Goal: Information Seeking & Learning: Learn about a topic

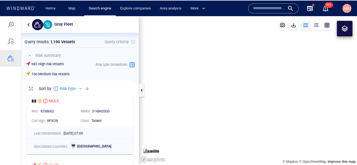
scroll to position [73, 117]
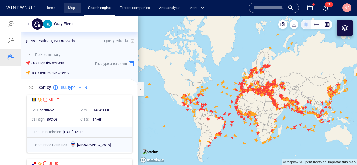
click at [73, 8] on link "Map" at bounding box center [72, 8] width 13 height 10
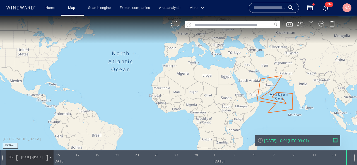
click at [228, 26] on input "text" at bounding box center [232, 25] width 79 height 8
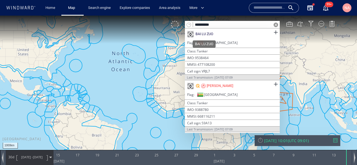
type input "**********"
click at [209, 33] on div "BAI LU ZUO" at bounding box center [205, 34] width 18 height 5
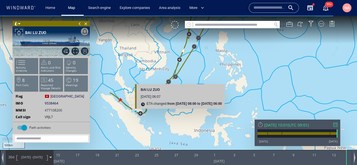
drag, startPoint x: 182, startPoint y: 62, endPoint x: 183, endPoint y: 115, distance: 53.0
click at [183, 115] on canvas "Map" at bounding box center [178, 88] width 357 height 144
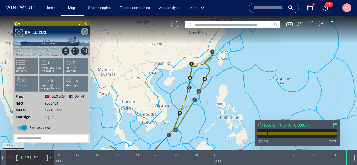
drag, startPoint x: 222, startPoint y: 126, endPoint x: 230, endPoint y: 97, distance: 30.1
click at [230, 97] on canvas "Map" at bounding box center [178, 88] width 357 height 144
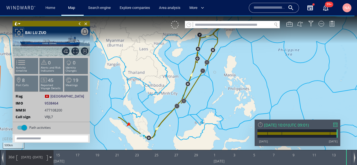
click at [17, 22] on span at bounding box center [16, 24] width 4 height 6
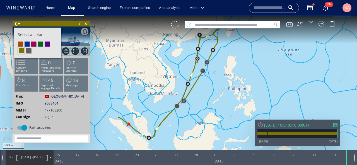
click at [42, 45] on li at bounding box center [40, 44] width 5 height 5
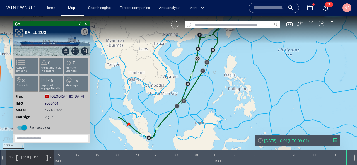
click at [17, 24] on span at bounding box center [16, 24] width 4 height 6
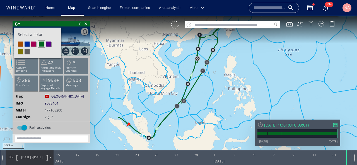
click at [33, 44] on li at bounding box center [33, 44] width 5 height 5
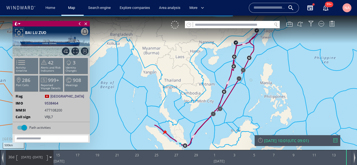
drag, startPoint x: 141, startPoint y: 82, endPoint x: 178, endPoint y: 90, distance: 38.6
click at [178, 90] on canvas "Map" at bounding box center [178, 88] width 357 height 144
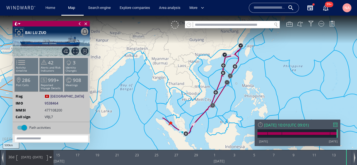
drag, startPoint x: 169, startPoint y: 101, endPoint x: 193, endPoint y: 94, distance: 25.4
click at [193, 94] on canvas "Map" at bounding box center [178, 88] width 357 height 144
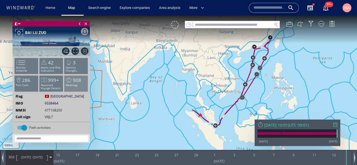
click at [74, 82] on span "908" at bounding box center [77, 80] width 8 height 6
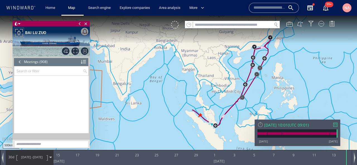
scroll to position [13875, 0]
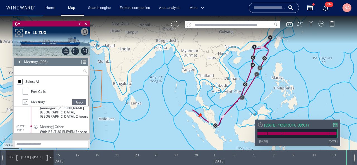
click at [59, 72] on input "text" at bounding box center [48, 70] width 69 height 9
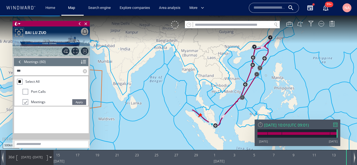
scroll to position [0, 0]
type input "*"
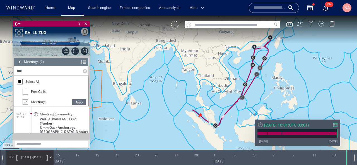
scroll to position [31, 0]
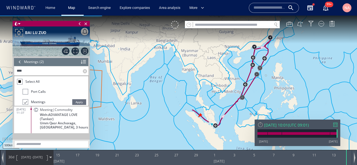
type input "****"
click at [66, 119] on span "With: ADVANTAGE LOVE (Tanker)" at bounding box center [64, 117] width 49 height 8
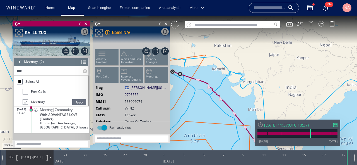
scroll to position [15, 0]
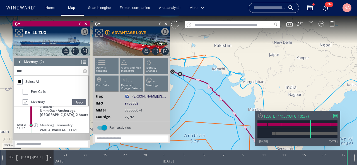
click at [80, 25] on span at bounding box center [80, 24] width 6 height 6
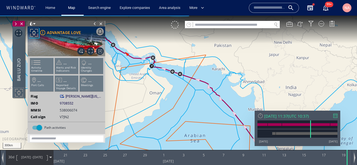
click at [94, 23] on span at bounding box center [95, 24] width 6 height 6
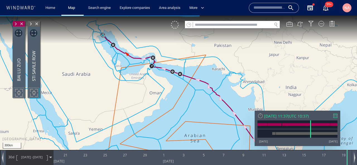
drag, startPoint x: 95, startPoint y: 59, endPoint x: 105, endPoint y: 80, distance: 23.0
click at [105, 80] on canvas "Map" at bounding box center [178, 88] width 357 height 144
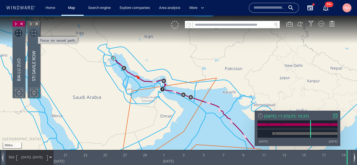
click at [33, 32] on span "Focus on vessel path." at bounding box center [34, 33] width 8 height 8
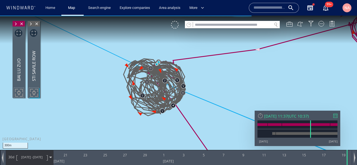
drag, startPoint x: 233, startPoint y: 95, endPoint x: 148, endPoint y: 89, distance: 85.0
click at [150, 89] on canvas "Map" at bounding box center [178, 88] width 357 height 144
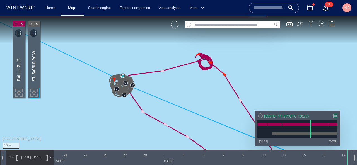
click at [24, 156] on span "[DATE] -" at bounding box center [27, 157] width 12 height 4
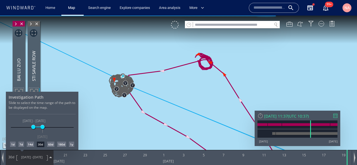
click at [33, 124] on span at bounding box center [37, 126] width 9 height 9
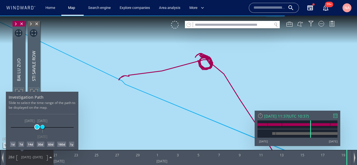
drag, startPoint x: 33, startPoint y: 126, endPoint x: 37, endPoint y: 126, distance: 3.7
click at [37, 126] on span at bounding box center [37, 127] width 4 height 4
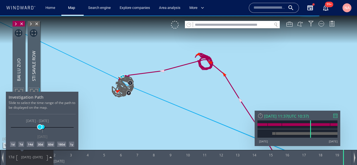
drag, startPoint x: 37, startPoint y: 126, endPoint x: 40, endPoint y: 126, distance: 2.8
click at [40, 126] on span at bounding box center [40, 127] width 4 height 4
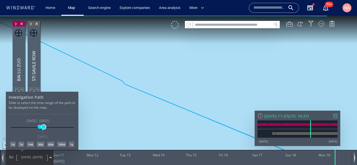
click at [44, 127] on span at bounding box center [44, 127] width 4 height 4
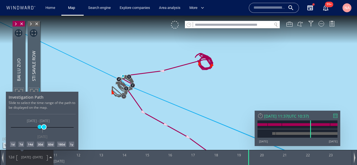
click at [44, 128] on span at bounding box center [44, 127] width 4 height 4
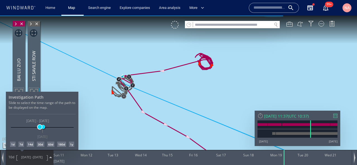
click at [40, 128] on span at bounding box center [40, 127] width 4 height 4
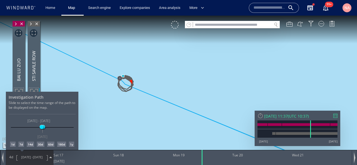
click at [201, 106] on div at bounding box center [178, 91] width 357 height 150
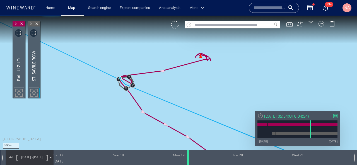
drag, startPoint x: 203, startPoint y: 157, endPoint x: 187, endPoint y: 159, distance: 15.7
click at [187, 159] on div at bounding box center [189, 157] width 6 height 15
click at [253, 25] on input "text" at bounding box center [232, 25] width 79 height 8
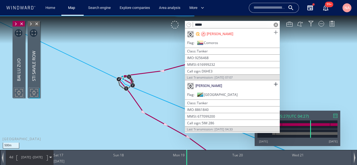
type input "*****"
click at [275, 32] on span at bounding box center [275, 32] width 7 height 7
click at [276, 24] on span at bounding box center [276, 25] width 4 height 4
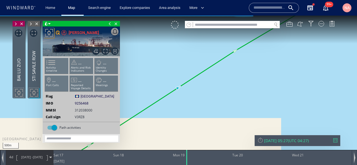
click at [110, 25] on span at bounding box center [110, 24] width 6 height 6
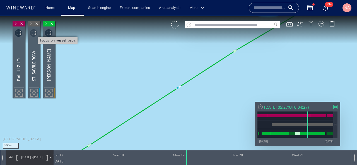
click at [32, 33] on span "Focus on vessel path." at bounding box center [34, 33] width 8 height 8
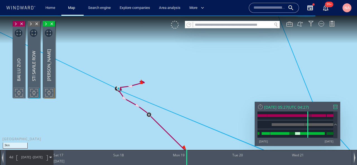
drag, startPoint x: 165, startPoint y: 102, endPoint x: 165, endPoint y: 79, distance: 23.4
click at [165, 79] on canvas "Map" at bounding box center [178, 88] width 357 height 144
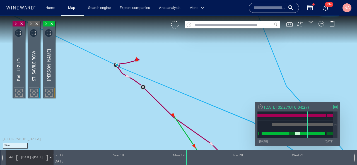
click at [32, 159] on span "[DATE] - [DATE]" at bounding box center [32, 157] width 28 height 14
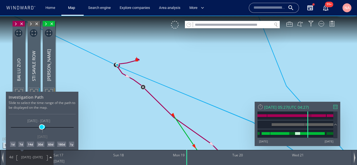
click at [40, 128] on span at bounding box center [42, 127] width 4 height 4
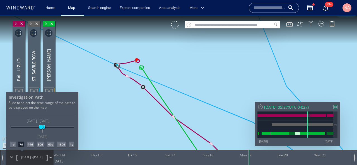
click at [119, 103] on div at bounding box center [178, 91] width 357 height 150
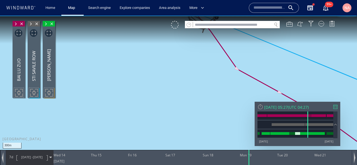
drag, startPoint x: 152, startPoint y: 52, endPoint x: 107, endPoint y: 112, distance: 74.1
click at [107, 112] on canvas "Map" at bounding box center [178, 88] width 357 height 144
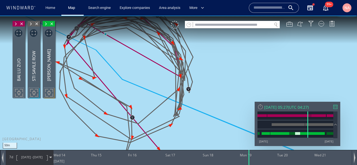
drag, startPoint x: 157, startPoint y: 77, endPoint x: 157, endPoint y: 106, distance: 29.0
click at [157, 106] on canvas "Map" at bounding box center [178, 88] width 357 height 144
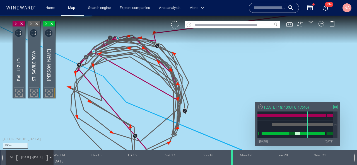
drag, startPoint x: 250, startPoint y: 155, endPoint x: 233, endPoint y: 157, distance: 17.1
click at [233, 157] on div at bounding box center [233, 157] width 6 height 15
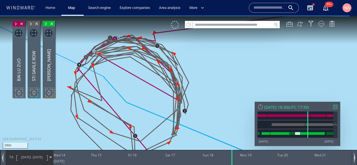
click at [214, 27] on input "text" at bounding box center [232, 25] width 79 height 8
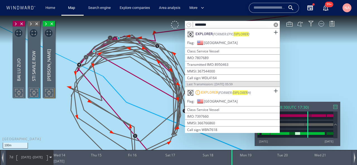
type input "********"
click at [277, 25] on span at bounding box center [276, 25] width 4 height 4
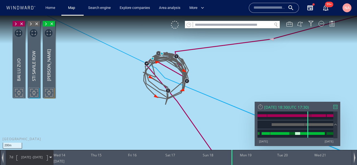
drag, startPoint x: 275, startPoint y: 72, endPoint x: 188, endPoint y: 60, distance: 87.6
click at [188, 60] on canvas "Map" at bounding box center [178, 88] width 357 height 144
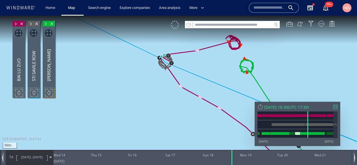
drag, startPoint x: 188, startPoint y: 60, endPoint x: 151, endPoint y: 84, distance: 43.3
click at [151, 84] on canvas "Map" at bounding box center [178, 88] width 357 height 144
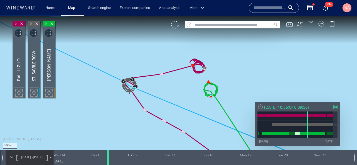
drag, startPoint x: 232, startPoint y: 159, endPoint x: 108, endPoint y: 155, distance: 123.6
click at [108, 155] on div at bounding box center [110, 157] width 6 height 15
drag, startPoint x: 108, startPoint y: 155, endPoint x: 121, endPoint y: 153, distance: 12.9
click at [121, 153] on div at bounding box center [121, 157] width 6 height 15
drag, startPoint x: 120, startPoint y: 155, endPoint x: 140, endPoint y: 155, distance: 20.1
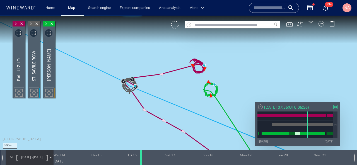
click at [140, 155] on div at bounding box center [142, 157] width 6 height 15
drag, startPoint x: 186, startPoint y: 120, endPoint x: 158, endPoint y: 121, distance: 27.9
click at [158, 121] on canvas "Map" at bounding box center [178, 88] width 357 height 144
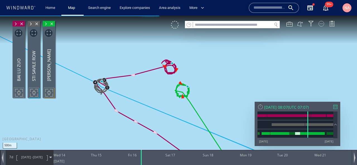
click at [322, 25] on div at bounding box center [322, 24] width 6 height 6
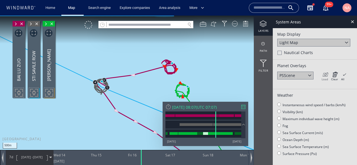
click at [328, 73] on icon at bounding box center [325, 75] width 6 height 6
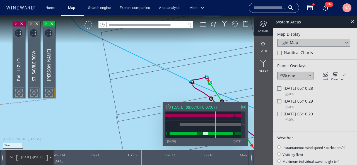
drag, startPoint x: 225, startPoint y: 81, endPoint x: 179, endPoint y: 79, distance: 46.9
click at [179, 79] on canvas "Map" at bounding box center [178, 88] width 357 height 144
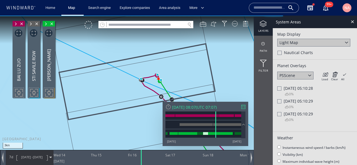
click at [278, 115] on div at bounding box center [279, 114] width 4 height 4
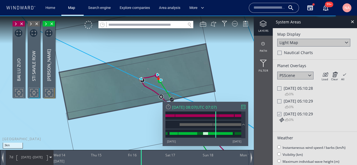
click at [281, 121] on icon at bounding box center [281, 120] width 6 height 6
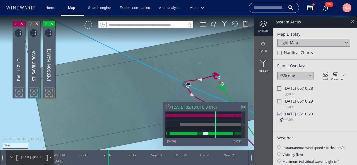
click at [351, 19] on div at bounding box center [352, 21] width 6 height 6
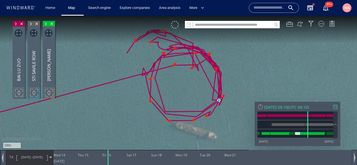
drag, startPoint x: 182, startPoint y: 98, endPoint x: 179, endPoint y: 81, distance: 16.6
click at [179, 81] on canvas "Map" at bounding box center [178, 88] width 357 height 144
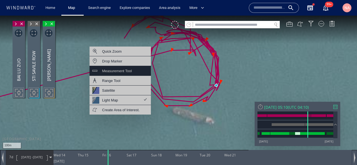
click at [125, 73] on div "Measurement Tool" at bounding box center [117, 71] width 30 height 7
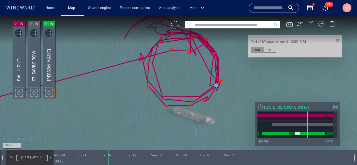
click at [276, 46] on div "nm km" at bounding box center [295, 49] width 88 height 11
click at [275, 49] on div "km" at bounding box center [270, 50] width 13 height 6
click at [173, 110] on canvas "Map" at bounding box center [178, 88] width 357 height 144
click at [214, 122] on canvas "Map" at bounding box center [178, 88] width 357 height 144
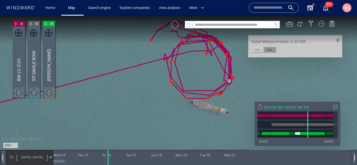
drag, startPoint x: 290, startPoint y: 41, endPoint x: 307, endPoint y: 41, distance: 16.2
click at [307, 41] on div "Total Measurement: 0.23 KM" at bounding box center [295, 41] width 88 height 5
click at [298, 40] on div "Total Measurement: 0.23 KM" at bounding box center [295, 41] width 88 height 5
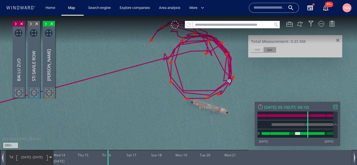
drag, startPoint x: 293, startPoint y: 42, endPoint x: 298, endPoint y: 42, distance: 5.3
click at [298, 42] on div "Total Measurement: 0.23 KM" at bounding box center [295, 41] width 88 height 5
click at [15, 23] on span at bounding box center [16, 24] width 6 height 6
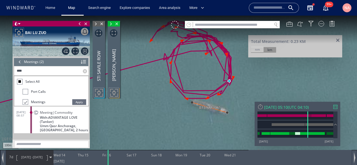
click at [22, 62] on div at bounding box center [20, 62] width 6 height 8
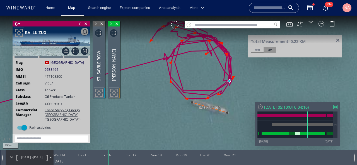
scroll to position [34, 0]
click at [50, 102] on span "229 meters" at bounding box center [54, 102] width 18 height 5
click at [78, 23] on span at bounding box center [80, 24] width 6 height 6
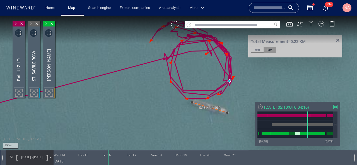
drag, startPoint x: 86, startPoint y: 95, endPoint x: 168, endPoint y: 95, distance: 82.0
click at [168, 95] on canvas "Map" at bounding box center [178, 88] width 357 height 144
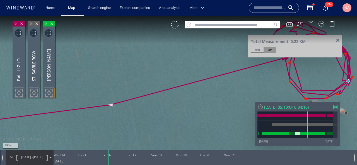
drag, startPoint x: 168, startPoint y: 95, endPoint x: 226, endPoint y: 73, distance: 62.7
click at [225, 73] on canvas "Map" at bounding box center [178, 88] width 357 height 144
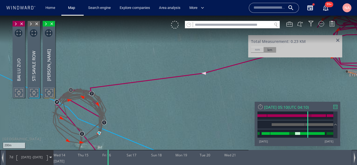
drag, startPoint x: 193, startPoint y: 61, endPoint x: 191, endPoint y: 64, distance: 3.8
click at [194, 61] on canvas "Map" at bounding box center [178, 88] width 357 height 144
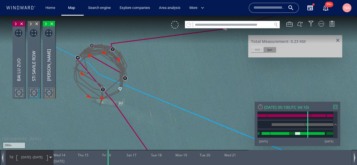
drag, startPoint x: 144, startPoint y: 126, endPoint x: 168, endPoint y: 80, distance: 52.2
click at [167, 80] on canvas "Map" at bounding box center [178, 88] width 357 height 144
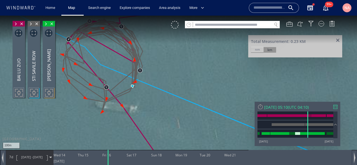
click at [339, 41] on span at bounding box center [337, 40] width 7 height 4
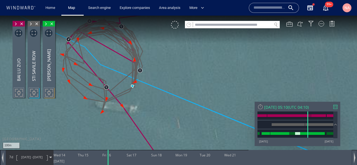
click at [29, 22] on span at bounding box center [31, 24] width 6 height 6
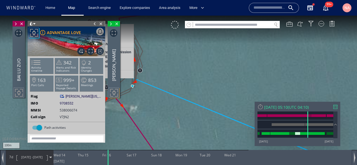
click at [94, 23] on span at bounding box center [95, 24] width 6 height 6
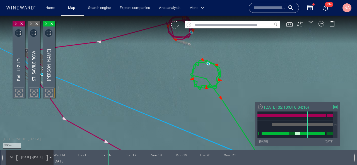
drag, startPoint x: 204, startPoint y: 93, endPoint x: 94, endPoint y: 80, distance: 110.1
click at [94, 80] on canvas "Map" at bounding box center [178, 88] width 357 height 144
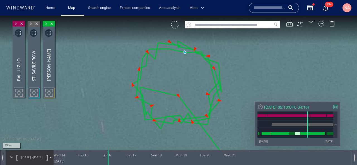
drag, startPoint x: 169, startPoint y: 58, endPoint x: 161, endPoint y: 89, distance: 32.1
click at [161, 89] on canvas "Map" at bounding box center [178, 88] width 357 height 144
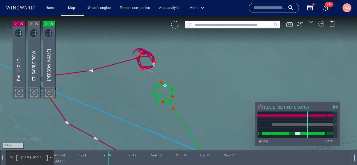
drag, startPoint x: 116, startPoint y: 95, endPoint x: 147, endPoint y: 92, distance: 31.2
click at [147, 91] on canvas "Map" at bounding box center [178, 88] width 357 height 144
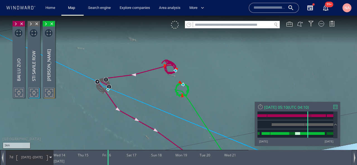
drag, startPoint x: 147, startPoint y: 92, endPoint x: 155, endPoint y: 107, distance: 17.2
click at [155, 107] on canvas "Map" at bounding box center [178, 88] width 357 height 144
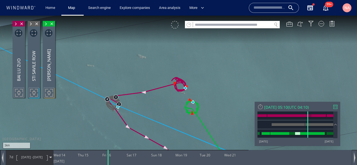
click at [175, 25] on div at bounding box center [175, 25] width 8 height 8
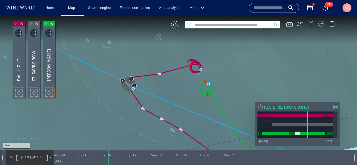
drag, startPoint x: 161, startPoint y: 56, endPoint x: 177, endPoint y: 38, distance: 23.8
click at [177, 38] on canvas "Map" at bounding box center [178, 88] width 357 height 144
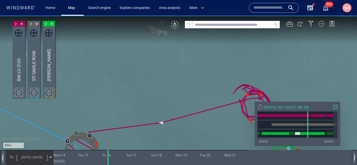
drag, startPoint x: 160, startPoint y: 38, endPoint x: 158, endPoint y: 71, distance: 32.4
click at [158, 72] on canvas "Map" at bounding box center [178, 88] width 357 height 144
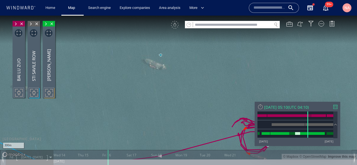
drag, startPoint x: 121, startPoint y: 111, endPoint x: 188, endPoint y: 103, distance: 67.7
click at [186, 103] on canvas "Map" at bounding box center [178, 88] width 357 height 144
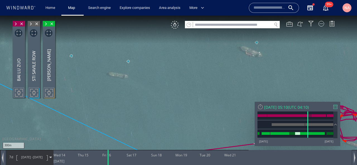
drag, startPoint x: 163, startPoint y: 108, endPoint x: 130, endPoint y: 20, distance: 94.6
click at [131, 20] on canvas "Map" at bounding box center [178, 88] width 357 height 144
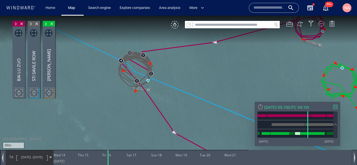
drag, startPoint x: 171, startPoint y: 114, endPoint x: 178, endPoint y: 71, distance: 44.0
click at [178, 71] on canvas "Map" at bounding box center [178, 88] width 357 height 144
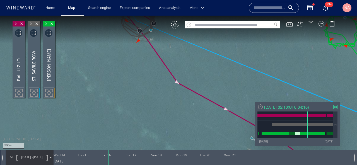
drag, startPoint x: 175, startPoint y: 127, endPoint x: 116, endPoint y: 77, distance: 77.8
click at [116, 77] on canvas "Map" at bounding box center [178, 88] width 357 height 144
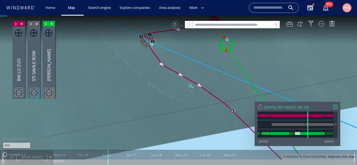
drag, startPoint x: 191, startPoint y: 84, endPoint x: 191, endPoint y: 100, distance: 15.6
click at [191, 100] on canvas "Map" at bounding box center [178, 88] width 357 height 144
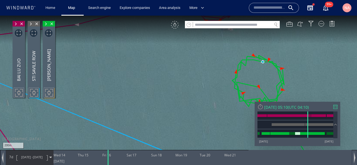
click at [175, 27] on div "VM" at bounding box center [175, 25] width 8 height 8
click at [31, 159] on span "[DATE] -" at bounding box center [27, 157] width 12 height 4
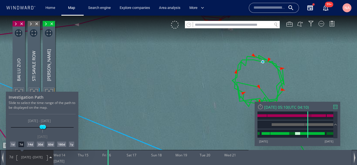
click at [72, 145] on div "1y" at bounding box center [71, 145] width 5 height 6
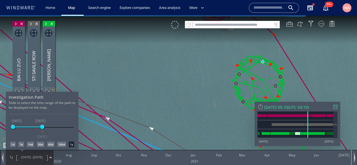
click at [22, 24] on div at bounding box center [178, 91] width 357 height 150
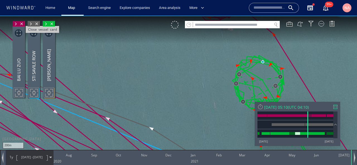
click at [22, 23] on span "Close vessel card" at bounding box center [22, 24] width 6 height 6
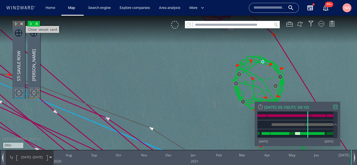
click at [21, 23] on span "Close vessel card" at bounding box center [22, 24] width 6 height 6
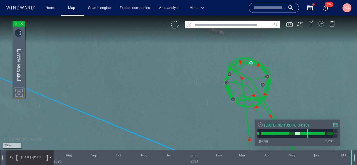
click at [322, 26] on div at bounding box center [322, 24] width 6 height 6
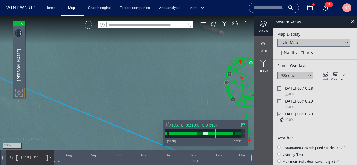
click at [339, 72] on div "Load Clear All × Loading all overlays might take a while!" at bounding box center [334, 76] width 28 height 8
click at [336, 74] on icon at bounding box center [334, 75] width 7 height 6
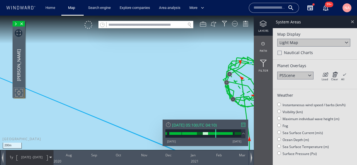
click at [353, 20] on div at bounding box center [352, 21] width 6 height 6
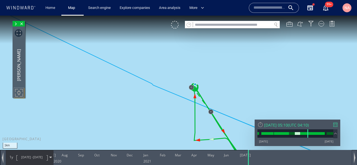
drag, startPoint x: 204, startPoint y: 102, endPoint x: 182, endPoint y: 84, distance: 28.4
click at [182, 84] on canvas "Map" at bounding box center [178, 88] width 357 height 144
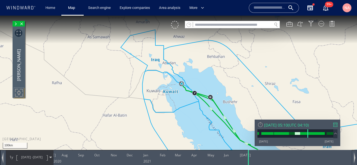
drag, startPoint x: 242, startPoint y: 95, endPoint x: 180, endPoint y: 36, distance: 84.8
click at [181, 37] on canvas "Map" at bounding box center [178, 88] width 357 height 144
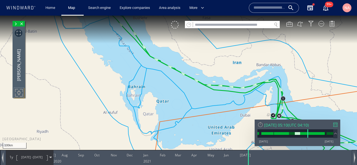
drag, startPoint x: 240, startPoint y: 89, endPoint x: 181, endPoint y: 52, distance: 69.8
click at [181, 52] on canvas "Map" at bounding box center [178, 88] width 357 height 144
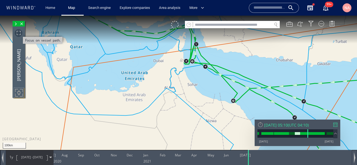
click at [18, 32] on span "Focus on vessel path." at bounding box center [19, 33] width 8 height 8
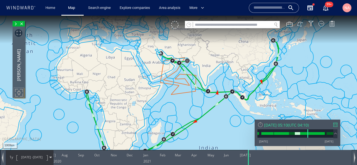
drag, startPoint x: 131, startPoint y: 86, endPoint x: 133, endPoint y: 106, distance: 19.3
click at [133, 106] on canvas "Map" at bounding box center [178, 88] width 357 height 144
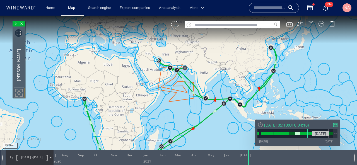
click at [329, 134] on div at bounding box center [328, 133] width 3 height 3
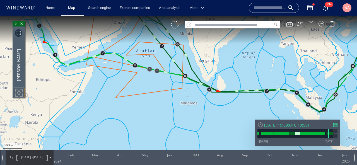
click at [16, 25] on span at bounding box center [16, 24] width 6 height 6
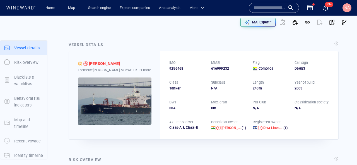
click at [27, 155] on p "Identity timeline" at bounding box center [28, 155] width 29 height 7
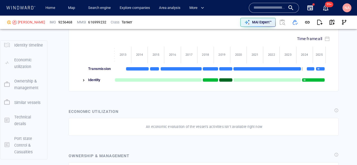
scroll to position [985, 0]
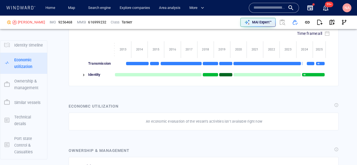
click at [81, 73] on img at bounding box center [83, 75] width 4 height 4
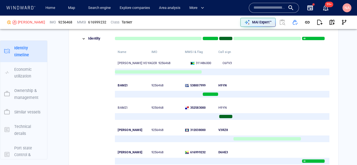
scroll to position [1026, 0]
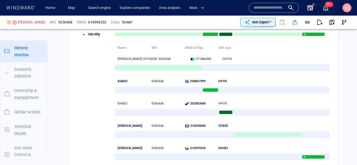
click at [257, 6] on input "text" at bounding box center [270, 8] width 32 height 8
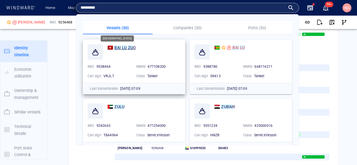
type input "*********"
click at [117, 49] on mark "BAI" at bounding box center [117, 47] width 6 height 4
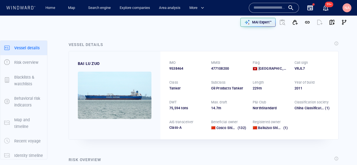
click at [29, 153] on p "Identity timeline" at bounding box center [28, 155] width 29 height 7
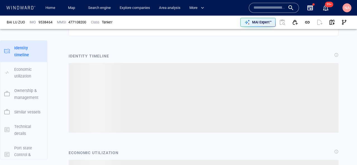
scroll to position [502, 0]
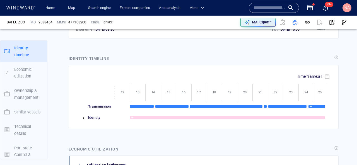
click at [83, 116] on img at bounding box center [83, 118] width 4 height 4
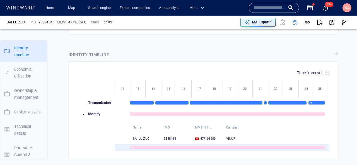
scroll to position [580, 0]
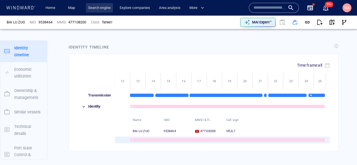
click at [103, 11] on link "Search engine" at bounding box center [99, 8] width 27 height 10
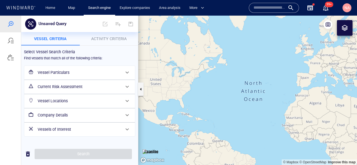
click at [62, 117] on h6 "Company Details" at bounding box center [79, 115] width 83 height 7
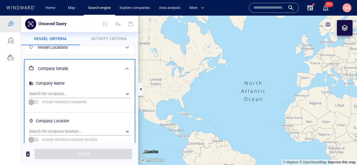
scroll to position [67, 0]
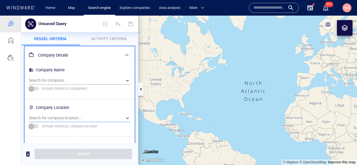
click at [47, 120] on div "​" at bounding box center [79, 118] width 101 height 8
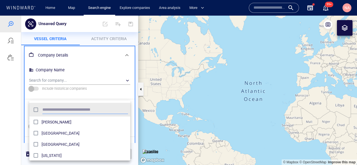
scroll to position [56, 101]
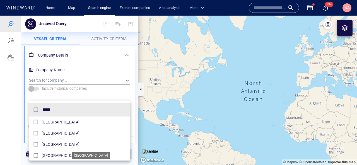
type input "*****"
click at [51, 145] on span "[GEOGRAPHIC_DATA]" at bounding box center [85, 144] width 86 height 7
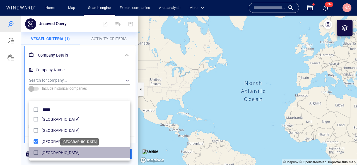
click at [43, 153] on span "[GEOGRAPHIC_DATA]" at bounding box center [85, 153] width 86 height 7
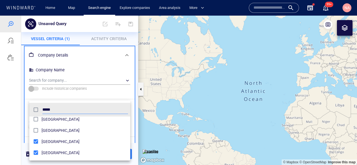
click at [21, 145] on div at bounding box center [178, 91] width 357 height 150
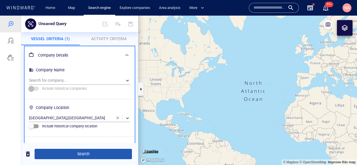
click at [47, 153] on span "Search" at bounding box center [83, 154] width 88 height 7
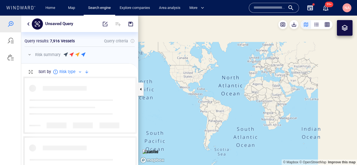
scroll to position [88, 117]
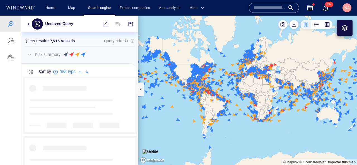
click at [329, 26] on div "button" at bounding box center [327, 25] width 6 height 6
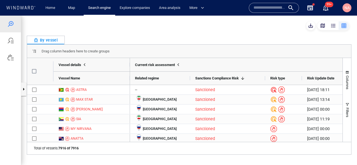
click at [323, 23] on button "button" at bounding box center [322, 25] width 11 height 9
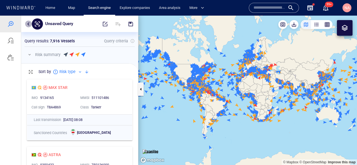
click at [28, 24] on button "button" at bounding box center [28, 24] width 7 height 7
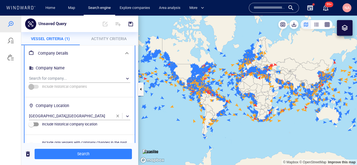
scroll to position [62, 0]
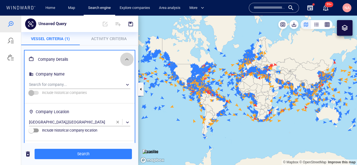
click at [127, 58] on span at bounding box center [127, 59] width 7 height 7
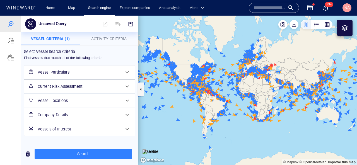
scroll to position [0, 0]
click at [125, 115] on span at bounding box center [127, 115] width 7 height 7
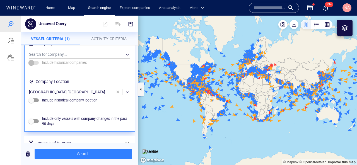
scroll to position [103, 0]
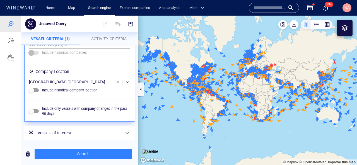
click at [128, 135] on span at bounding box center [127, 133] width 7 height 7
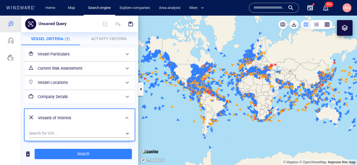
scroll to position [19, 0]
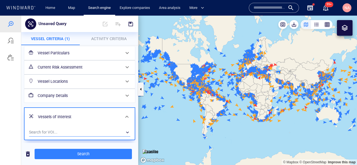
click at [76, 132] on div "​" at bounding box center [79, 132] width 101 height 8
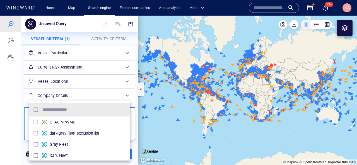
scroll to position [56, 101]
type input "****"
click at [21, 137] on div at bounding box center [178, 91] width 357 height 150
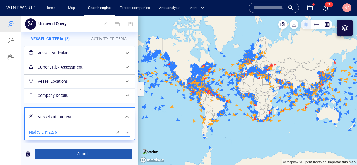
click at [76, 154] on span "Search" at bounding box center [83, 154] width 88 height 7
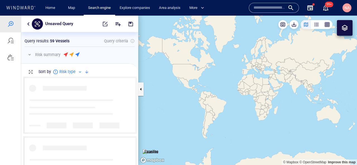
scroll to position [88, 117]
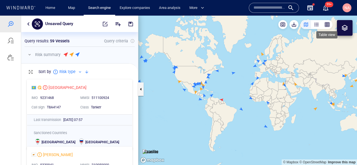
click at [327, 23] on div "button" at bounding box center [327, 25] width 6 height 6
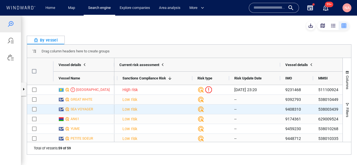
scroll to position [0, 0]
